Goal: Use online tool/utility: Utilize a website feature to perform a specific function

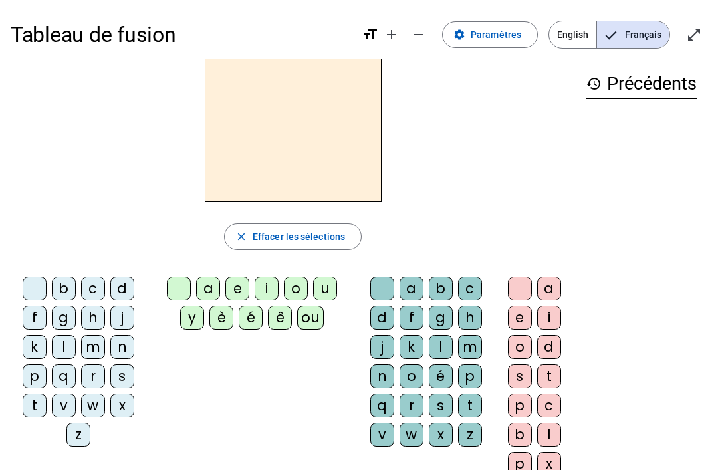
click at [225, 281] on div "e" at bounding box center [237, 289] width 24 height 24
click at [172, 292] on div at bounding box center [179, 289] width 24 height 24
click at [259, 292] on div "i" at bounding box center [267, 289] width 24 height 24
click at [437, 346] on div "l" at bounding box center [441, 347] width 24 height 24
click at [514, 321] on div "e" at bounding box center [520, 318] width 24 height 24
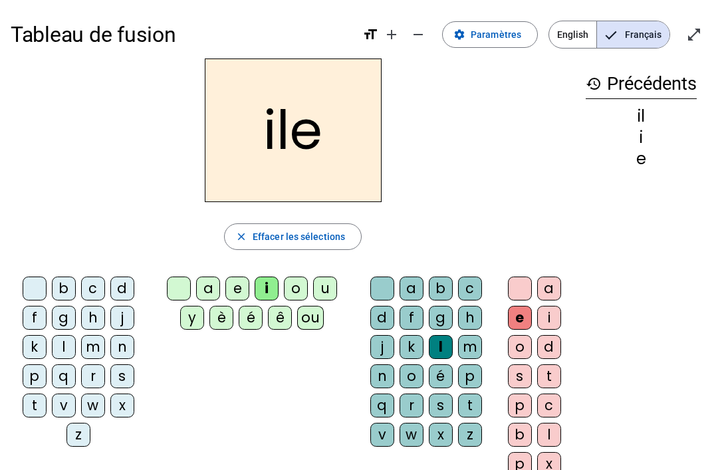
click at [526, 278] on div at bounding box center [520, 289] width 24 height 24
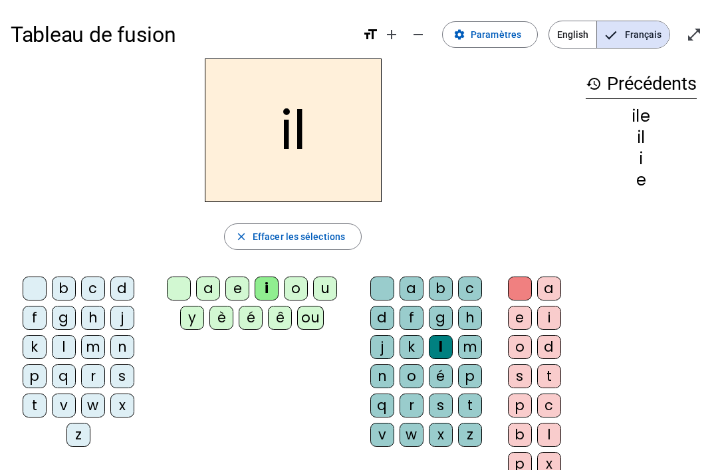
click at [82, 344] on div "m" at bounding box center [93, 347] width 24 height 24
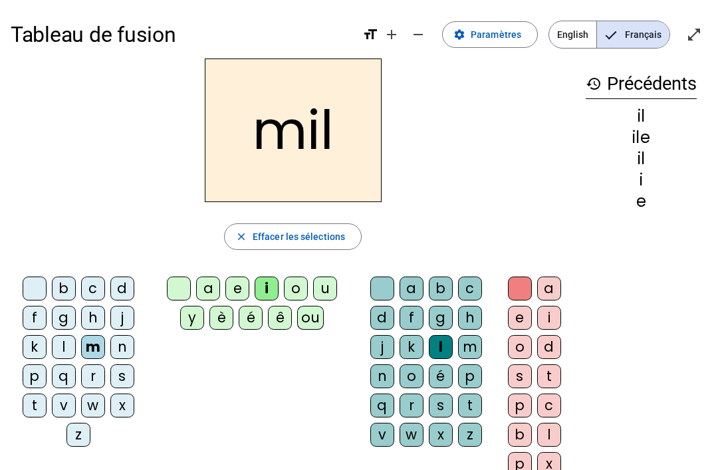
click at [199, 288] on div "a" at bounding box center [208, 289] width 24 height 24
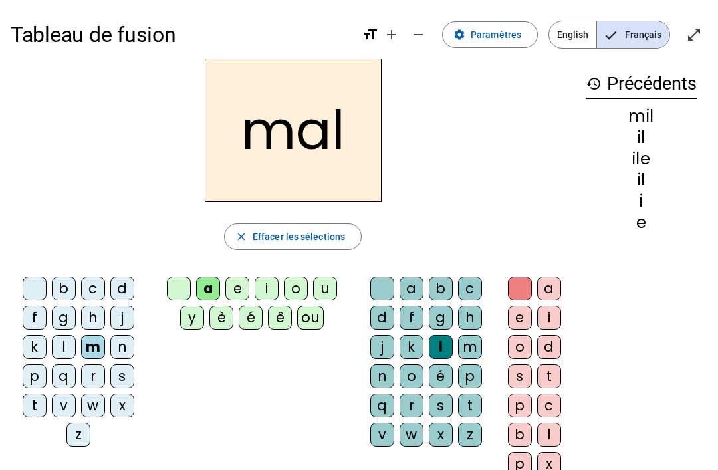
click at [373, 290] on div at bounding box center [382, 289] width 24 height 24
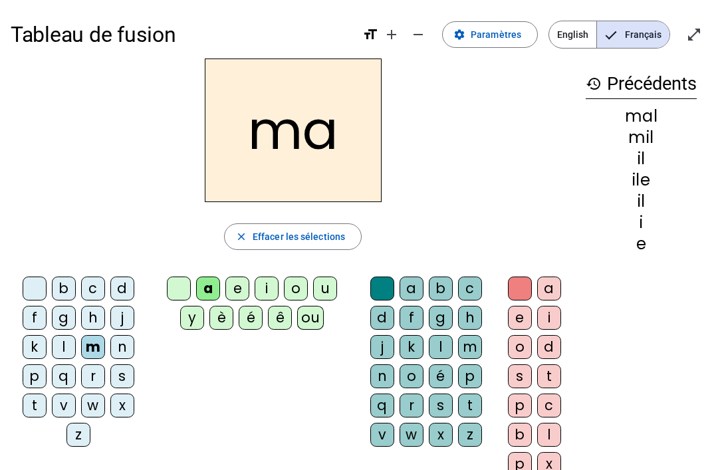
click at [31, 144] on div "ma" at bounding box center [293, 130] width 564 height 144
click at [45, 140] on div "ma" at bounding box center [293, 130] width 564 height 144
click at [59, 354] on div "l" at bounding box center [64, 347] width 24 height 24
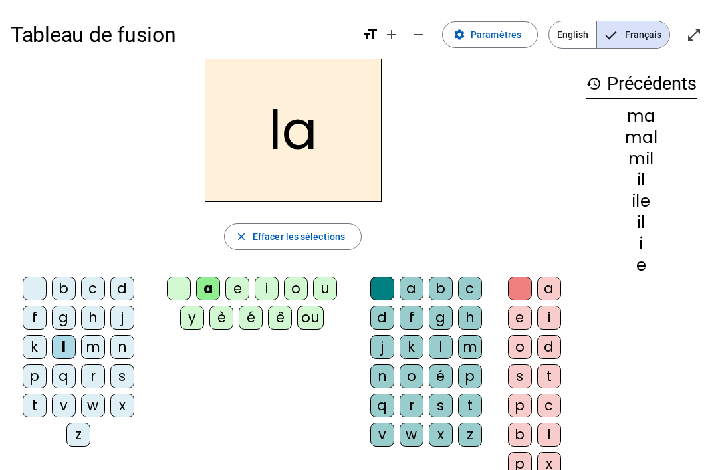
click at [330, 294] on div "u" at bounding box center [325, 289] width 24 height 24
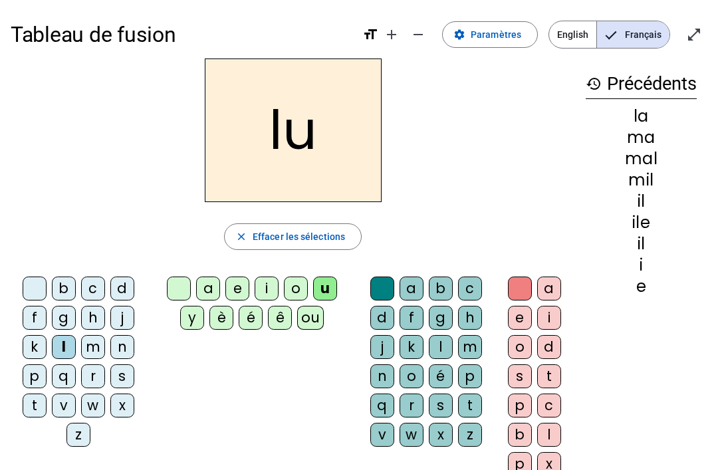
click at [122, 284] on div "d" at bounding box center [122, 289] width 24 height 24
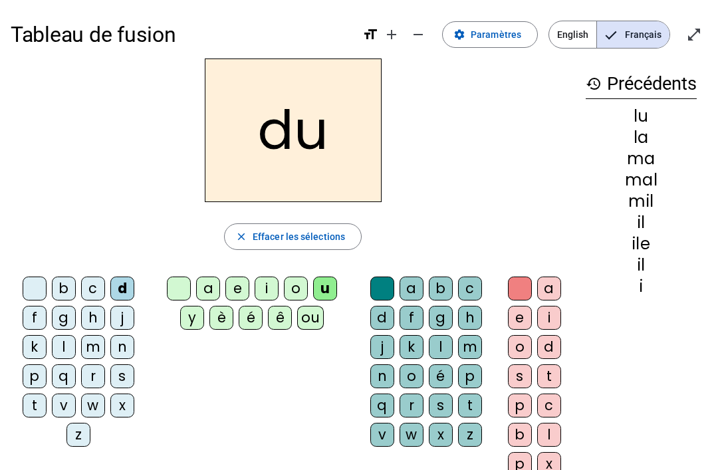
click at [235, 279] on div "e" at bounding box center [237, 289] width 24 height 24
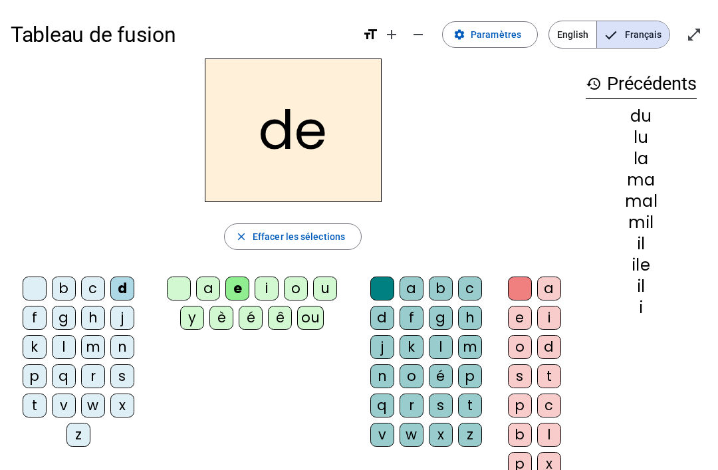
click at [331, 290] on div "u" at bounding box center [325, 289] width 24 height 24
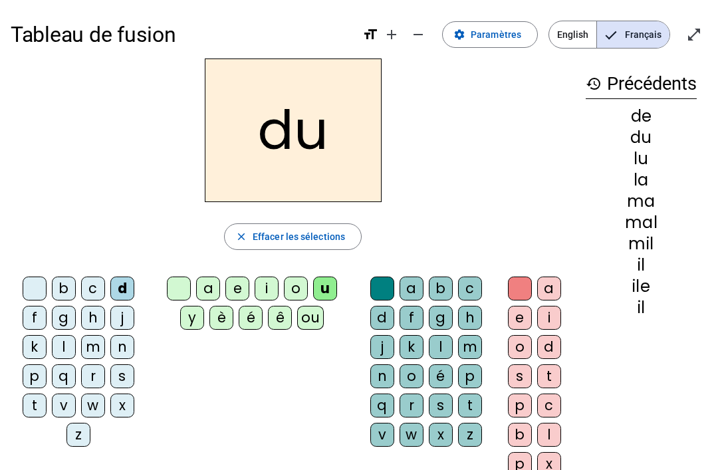
click at [25, 219] on div "du close Effacer les sélections b c d f g h j k l m n p q r s t v w x z a e i o…" at bounding box center [293, 272] width 564 height 428
click at [23, 421] on letter-bubble "t" at bounding box center [37, 408] width 29 height 29
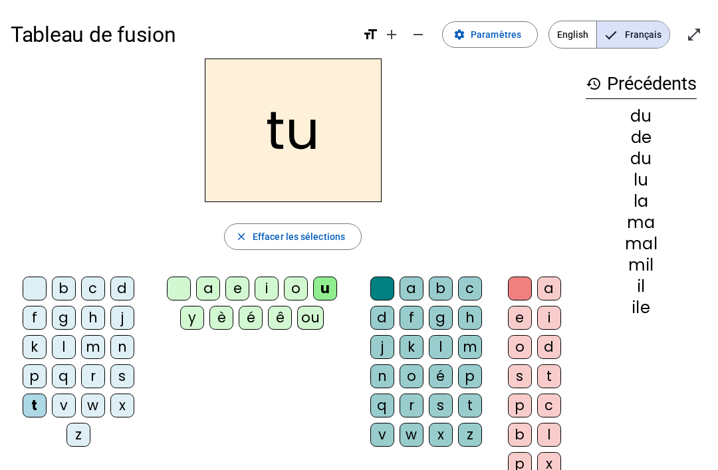
click at [243, 292] on div "e" at bounding box center [237, 289] width 24 height 24
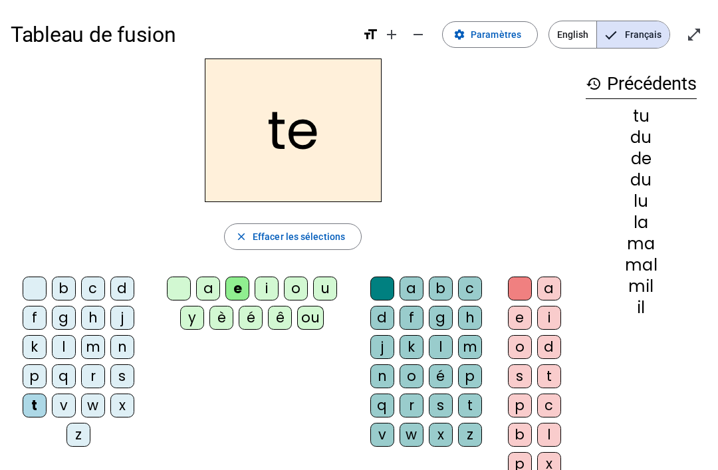
click at [117, 292] on div "d" at bounding box center [122, 289] width 24 height 24
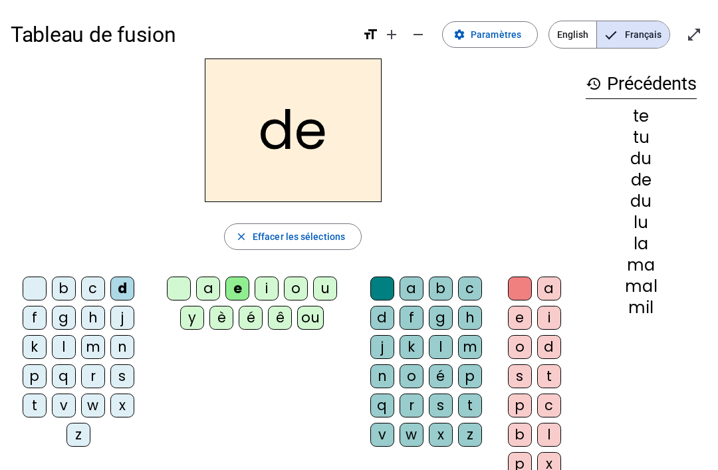
click at [60, 321] on div "g" at bounding box center [64, 318] width 24 height 24
click at [120, 326] on div "j" at bounding box center [122, 318] width 24 height 24
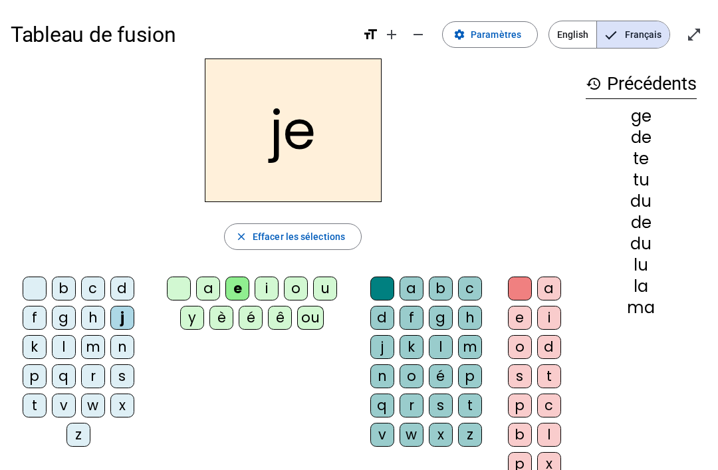
click at [74, 324] on div "g" at bounding box center [64, 318] width 24 height 24
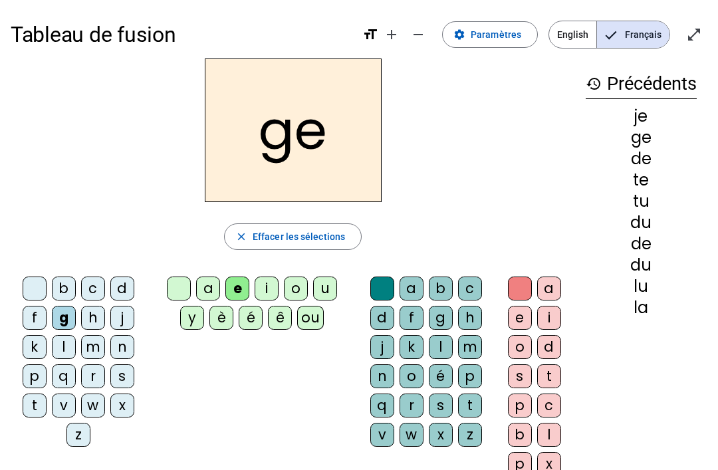
click at [118, 313] on div "j" at bounding box center [122, 318] width 24 height 24
